Goal: Task Accomplishment & Management: Complete application form

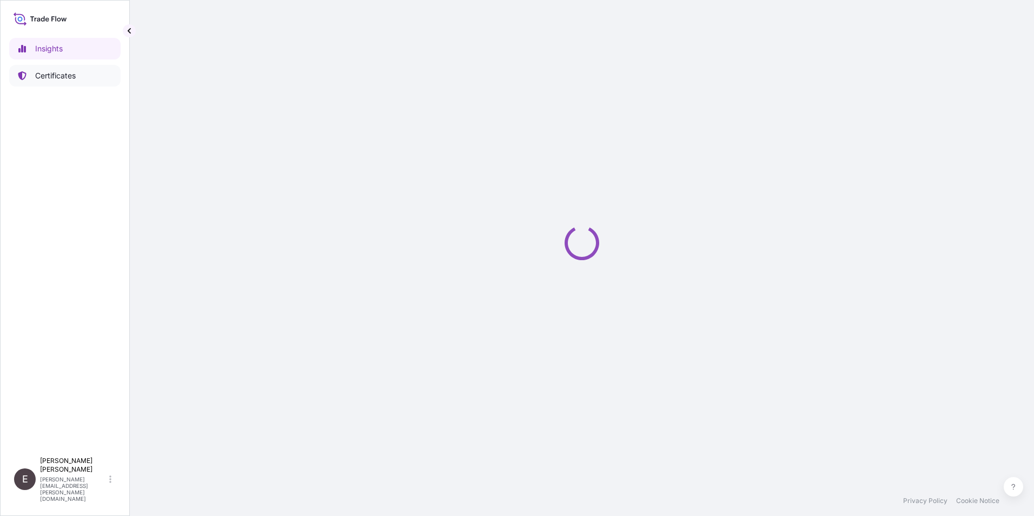
click at [52, 76] on p "Certificates" at bounding box center [55, 75] width 41 height 11
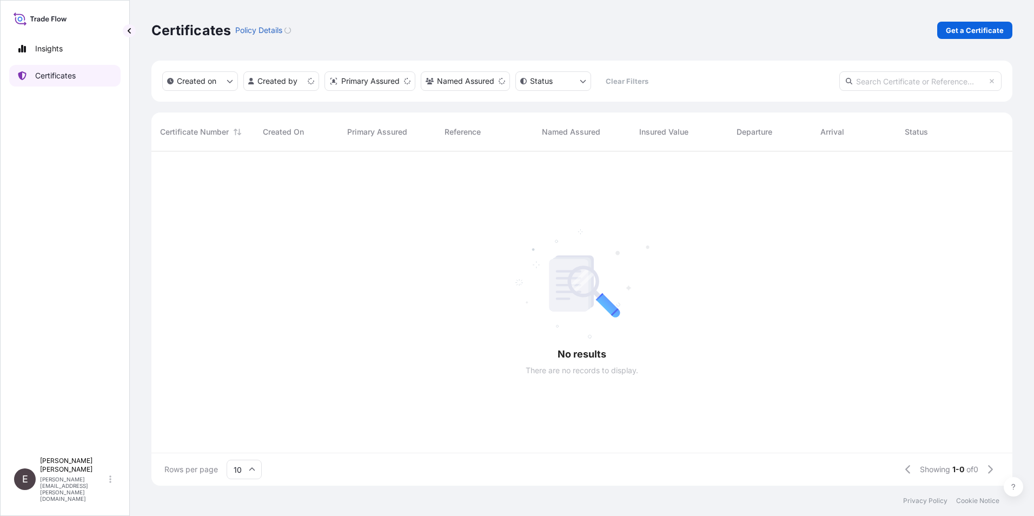
scroll to position [332, 853]
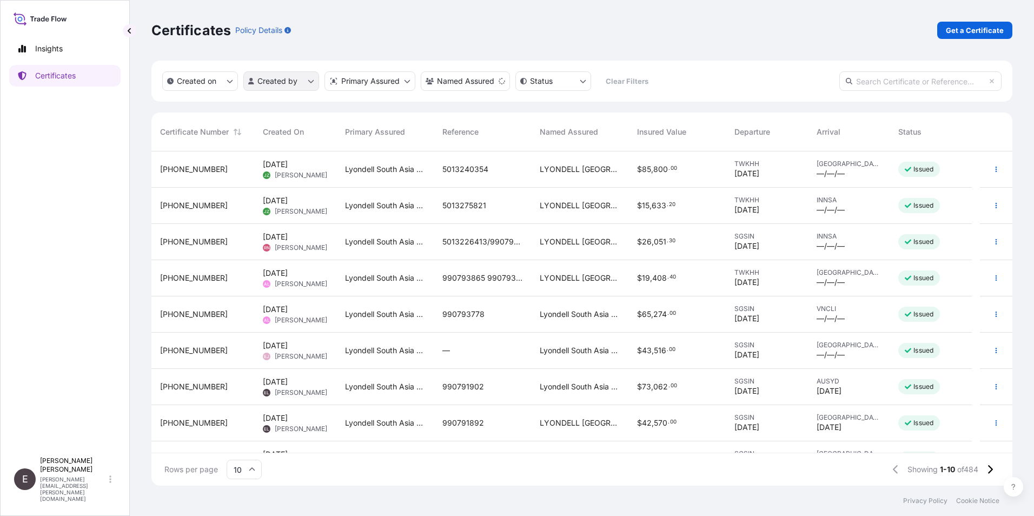
click at [300, 78] on html "Insights Certificates E [PERSON_NAME] [PERSON_NAME][EMAIL_ADDRESS][PERSON_NAME]…" at bounding box center [517, 258] width 1034 height 516
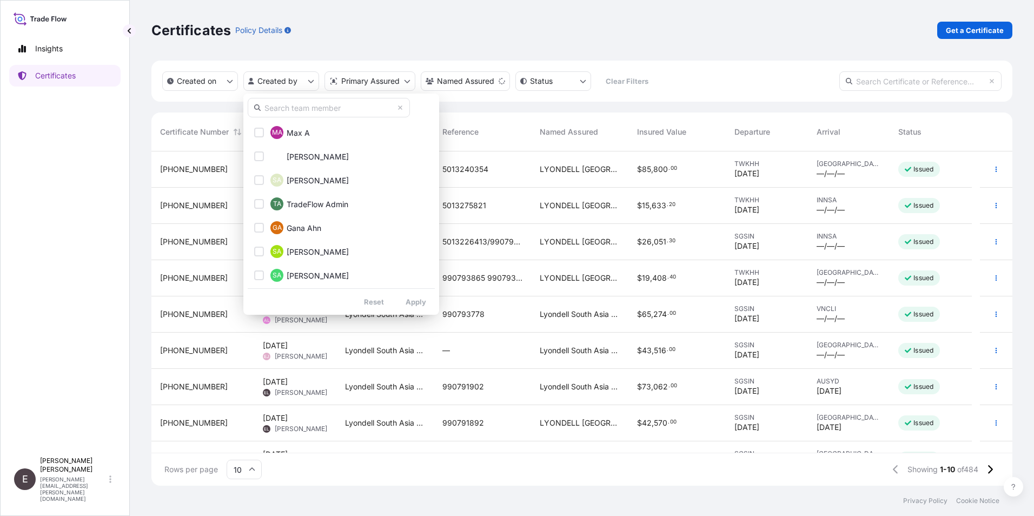
click at [306, 108] on input "text" at bounding box center [329, 107] width 162 height 19
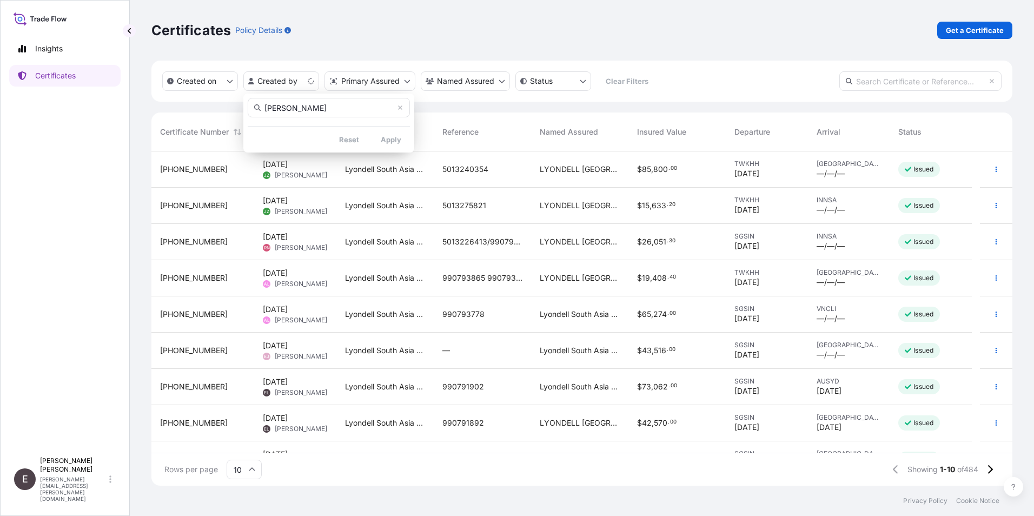
type input "[PERSON_NAME]"
click at [388, 144] on div "[PERSON_NAME] EL [PERSON_NAME] Reset Apply" at bounding box center [328, 134] width 171 height 81
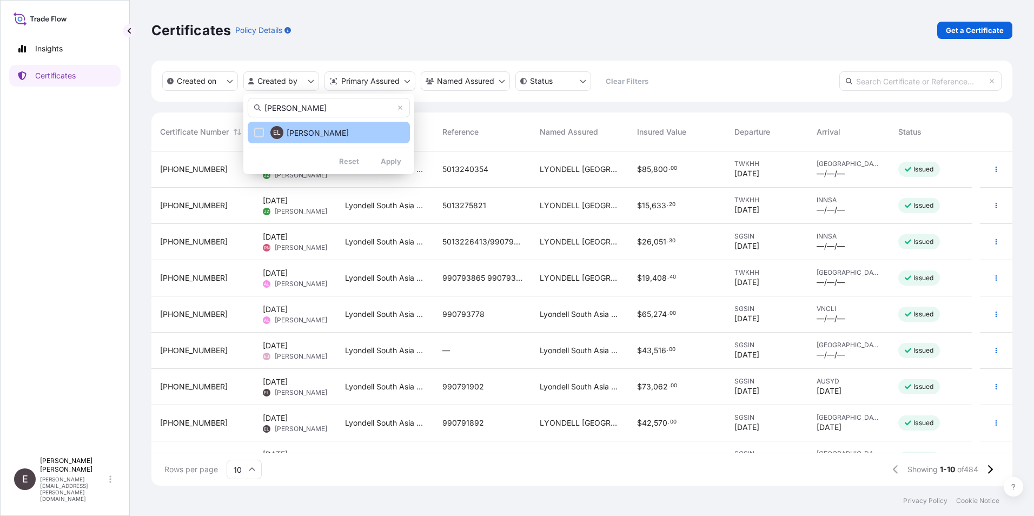
click at [331, 136] on button "EL [PERSON_NAME]" at bounding box center [329, 133] width 162 height 22
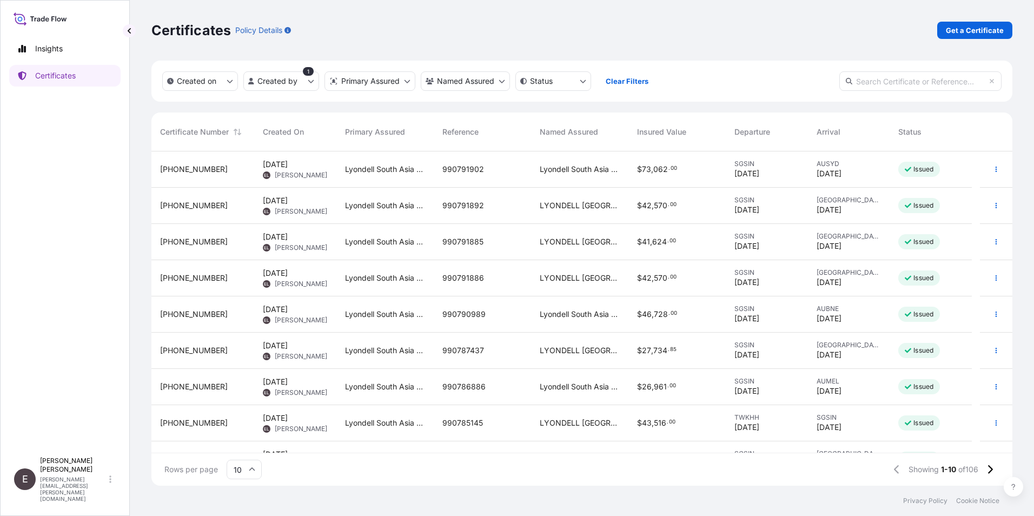
click at [254, 472] on icon at bounding box center [252, 469] width 6 height 6
click at [247, 439] on div "50" at bounding box center [244, 440] width 27 height 21
click at [993, 205] on icon "button" at bounding box center [996, 205] width 6 height 6
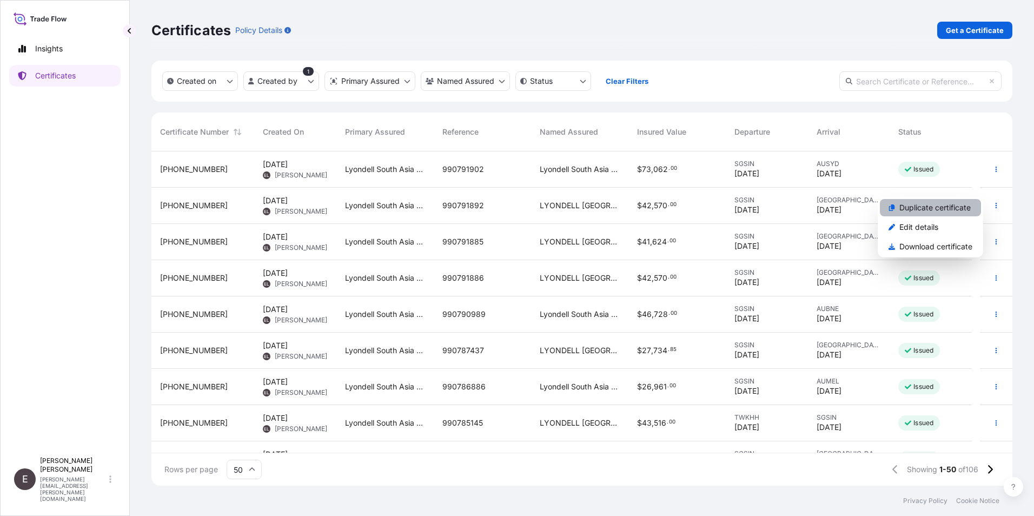
click at [947, 205] on p "Duplicate certificate" at bounding box center [935, 207] width 71 height 11
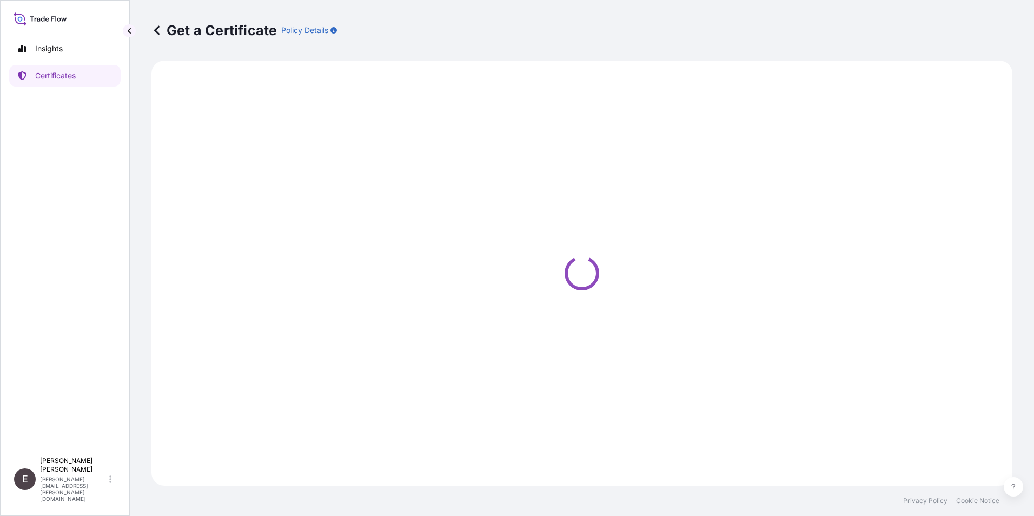
select select "Sea"
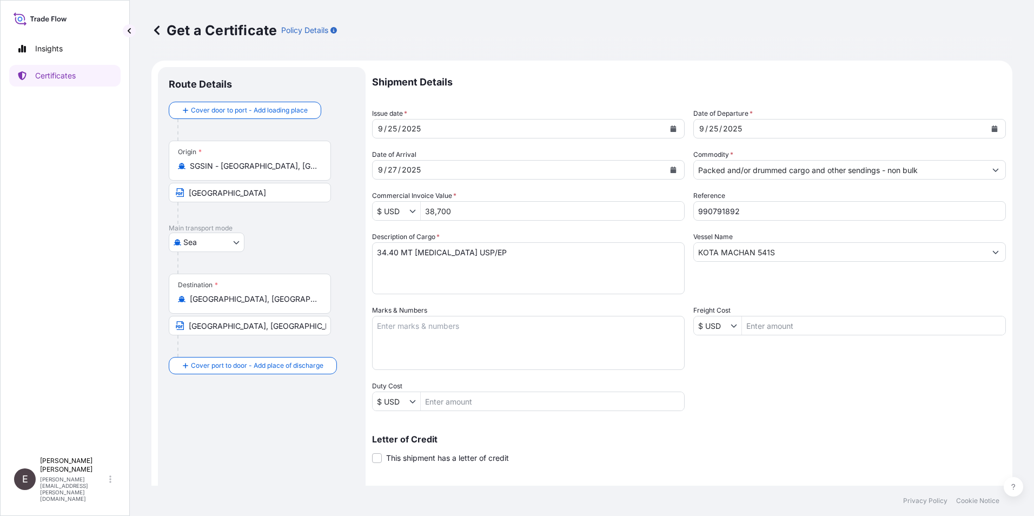
select select "32022"
click at [671, 129] on icon "Calendar" at bounding box center [674, 129] width 6 height 6
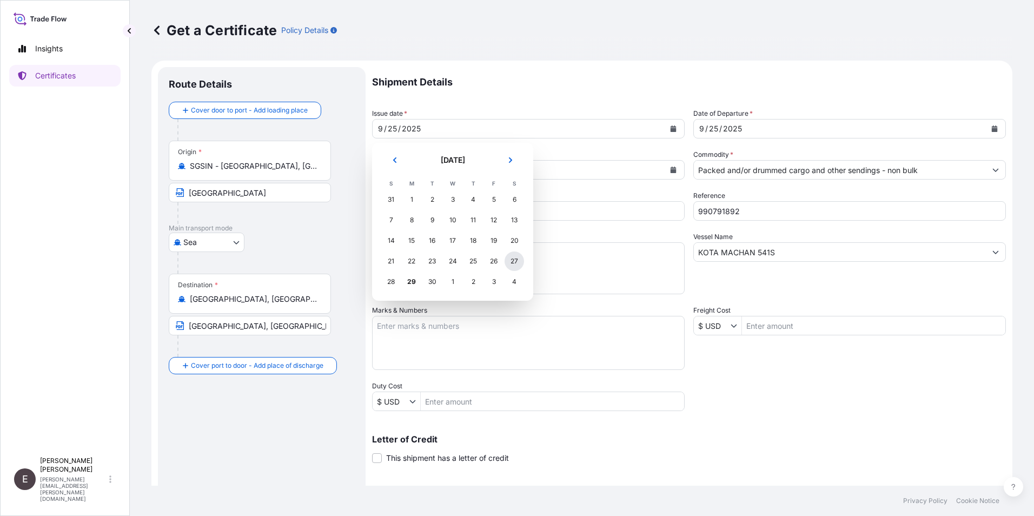
click at [516, 259] on div "27" at bounding box center [514, 261] width 19 height 19
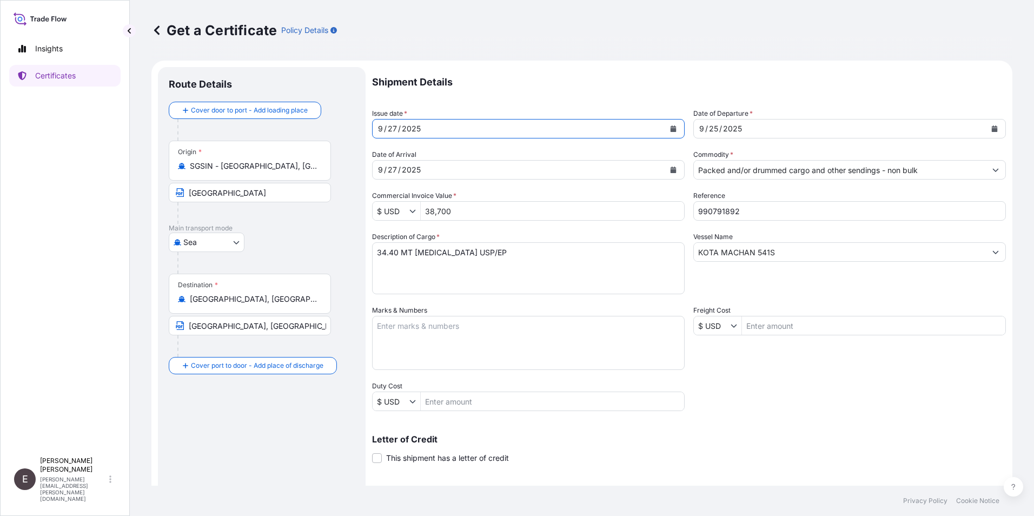
click at [990, 126] on button "Calendar" at bounding box center [994, 128] width 17 height 17
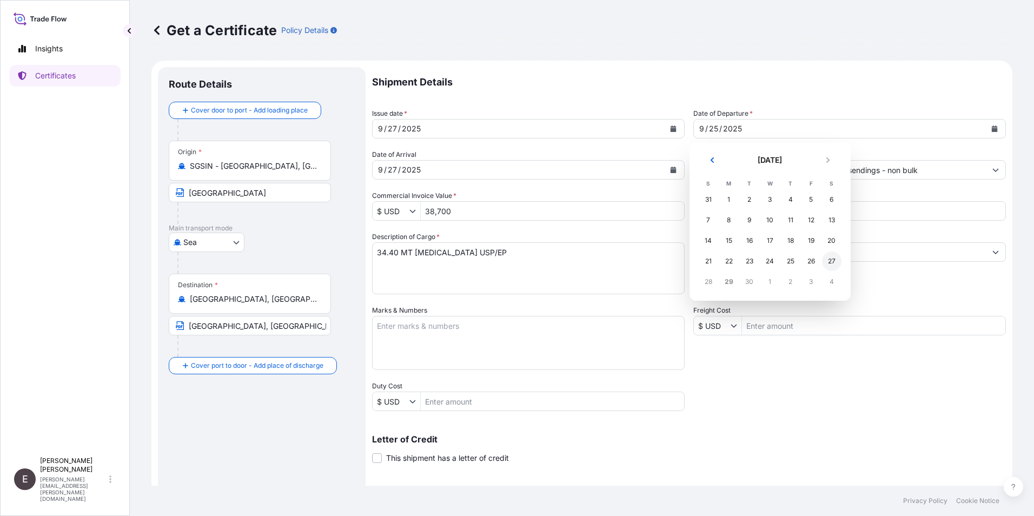
click at [836, 262] on div "27" at bounding box center [831, 261] width 19 height 19
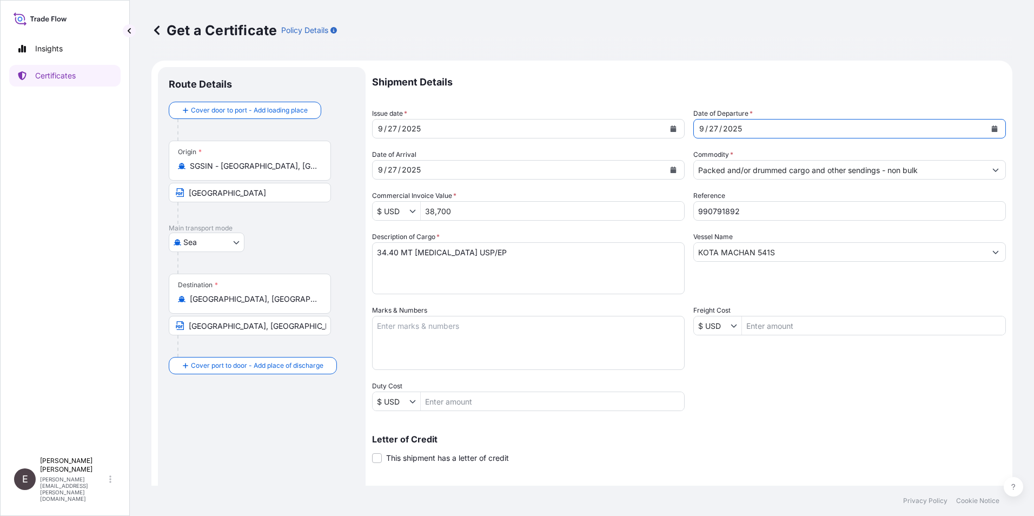
click at [671, 167] on icon "Calendar" at bounding box center [673, 170] width 6 height 6
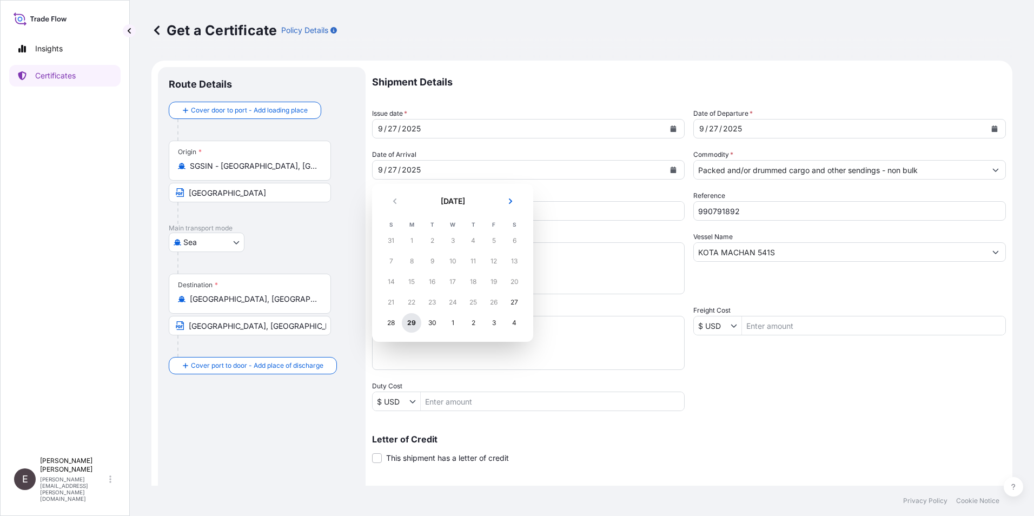
click at [410, 324] on div "29" at bounding box center [411, 322] width 19 height 19
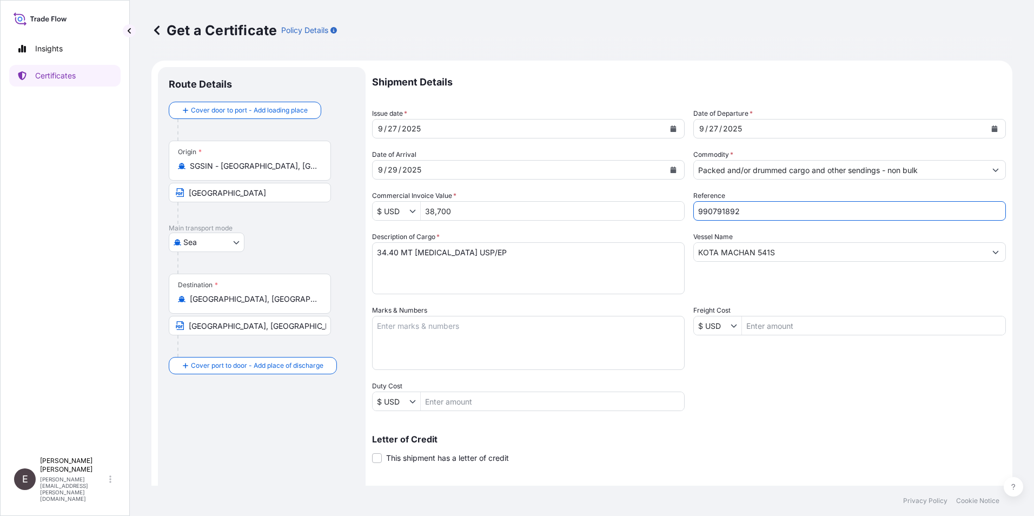
drag, startPoint x: 748, startPoint y: 214, endPoint x: 631, endPoint y: 217, distance: 116.9
click at [631, 217] on div "Shipment Details Issue date * [DATE] Date of Departure * [DATE] Date of Arrival…" at bounding box center [689, 325] width 634 height 516
type input "990794821"
drag, startPoint x: 455, startPoint y: 213, endPoint x: 320, endPoint y: 200, distance: 135.8
click at [325, 205] on form "Route Details Cover door to port - Add loading place Place of loading Road / [G…" at bounding box center [581, 340] width 861 height 559
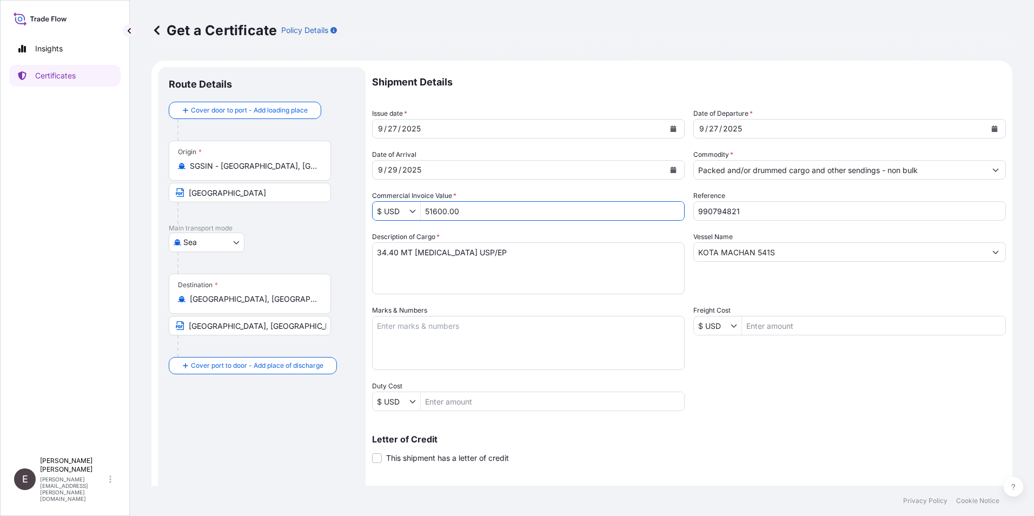
type input "51,600"
click at [413, 252] on textarea "34.40 MT [MEDICAL_DATA] USP/EP" at bounding box center [528, 268] width 313 height 52
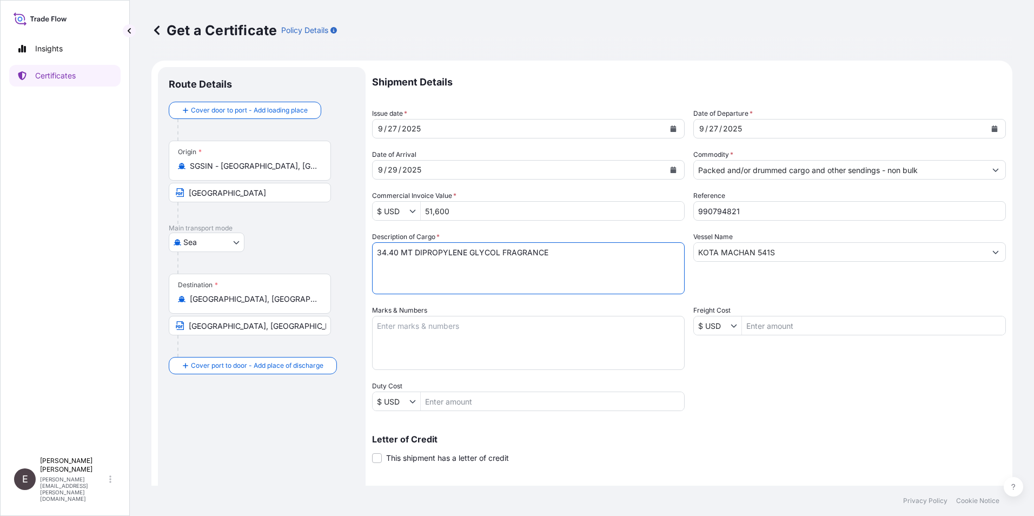
type textarea "34.40 MT DIPROPYLENE GLYCOL FRAGRANCE"
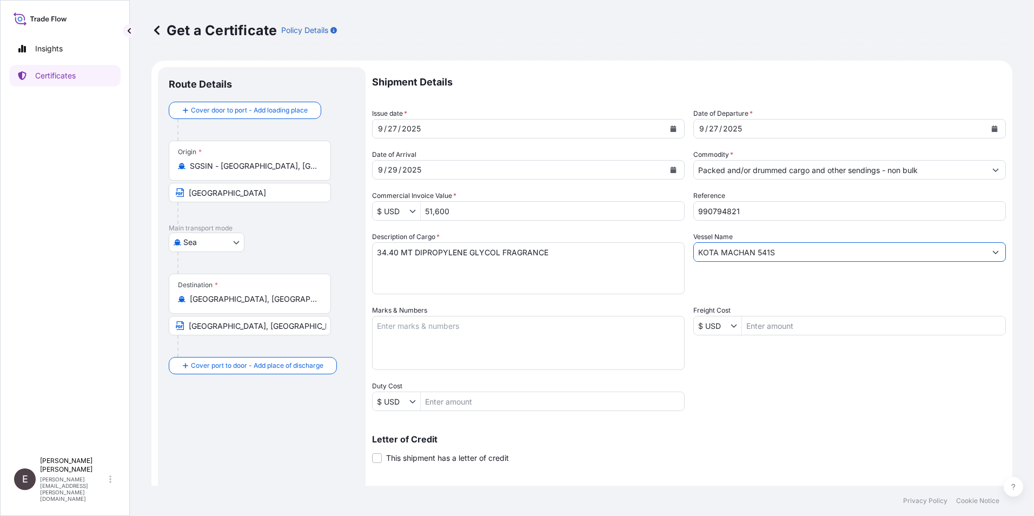
drag, startPoint x: 775, startPoint y: 250, endPoint x: 625, endPoint y: 246, distance: 149.9
click at [633, 249] on div "Shipment Details Issue date * [DATE] Date of Departure * [DATE] Date of Arrival…" at bounding box center [689, 325] width 634 height 516
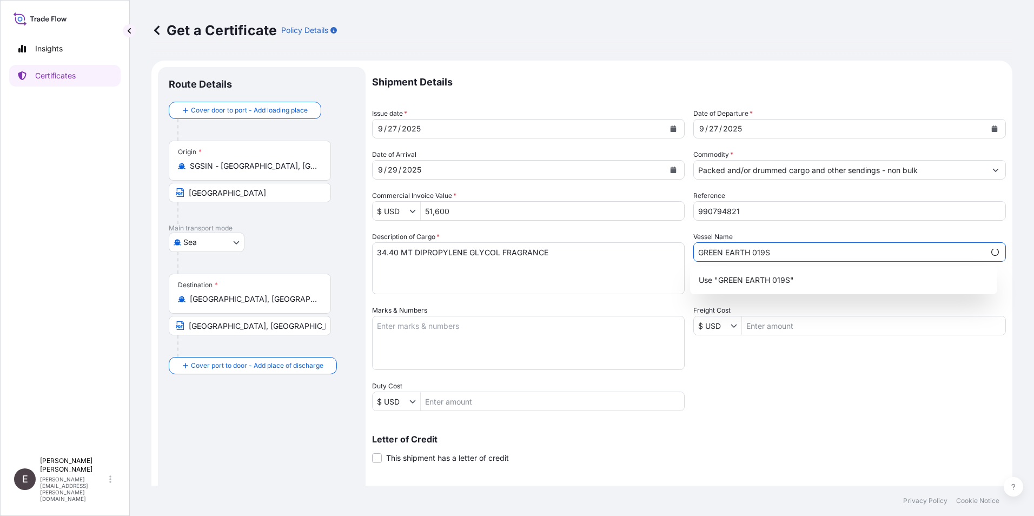
scroll to position [134, 0]
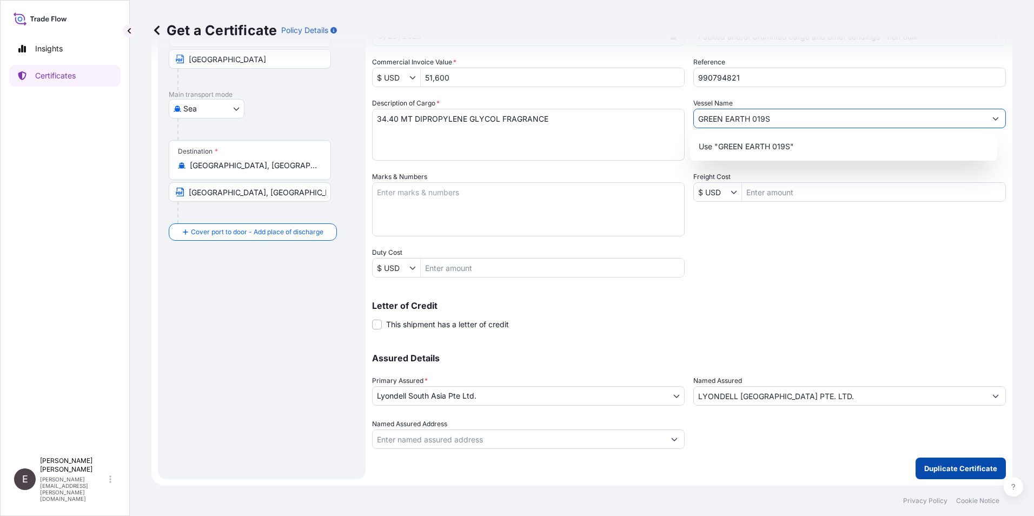
type input "GREEN EARTH 019S"
click at [961, 468] on p "Duplicate Certificate" at bounding box center [961, 468] width 73 height 11
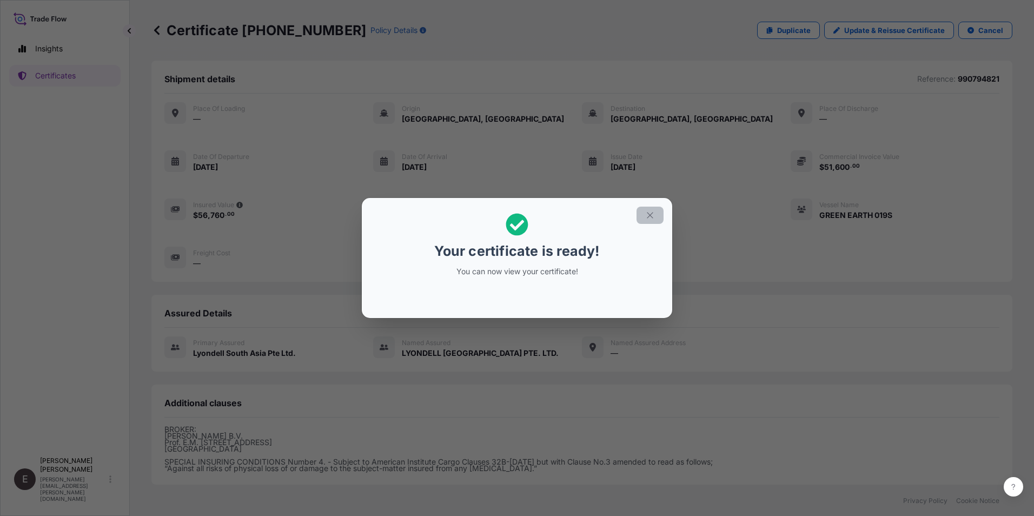
click at [649, 212] on icon "button" at bounding box center [650, 215] width 10 height 10
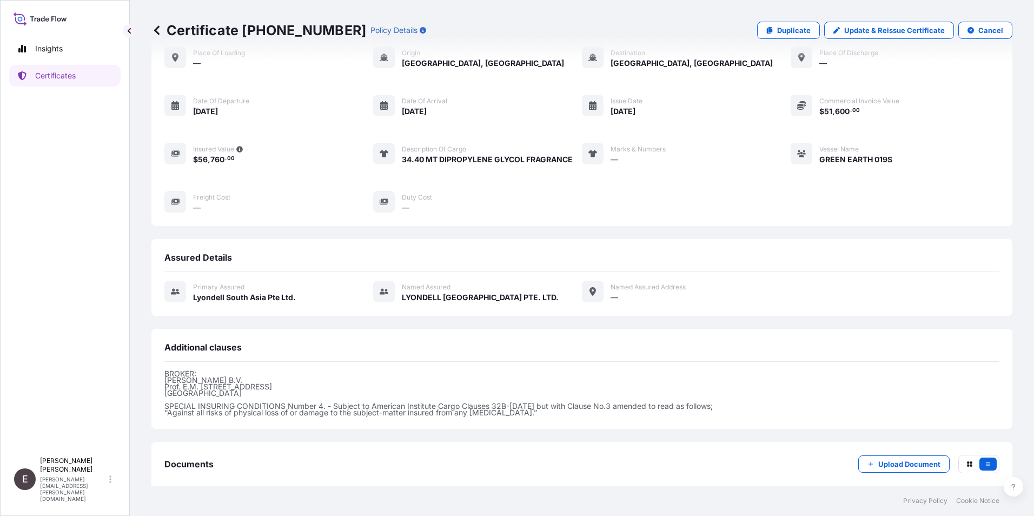
scroll to position [113, 0]
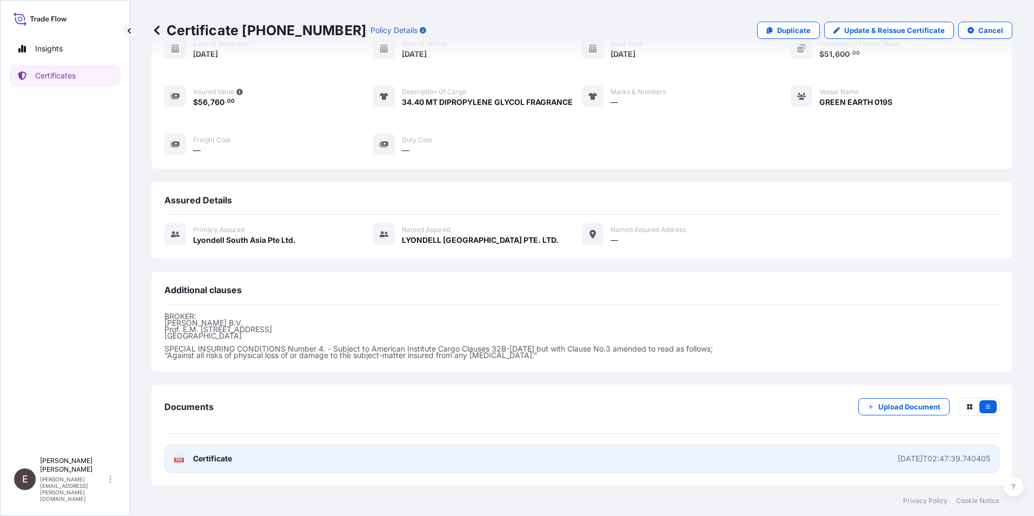
click at [209, 453] on span "Certificate" at bounding box center [212, 458] width 39 height 11
